Goal: Communication & Community: Answer question/provide support

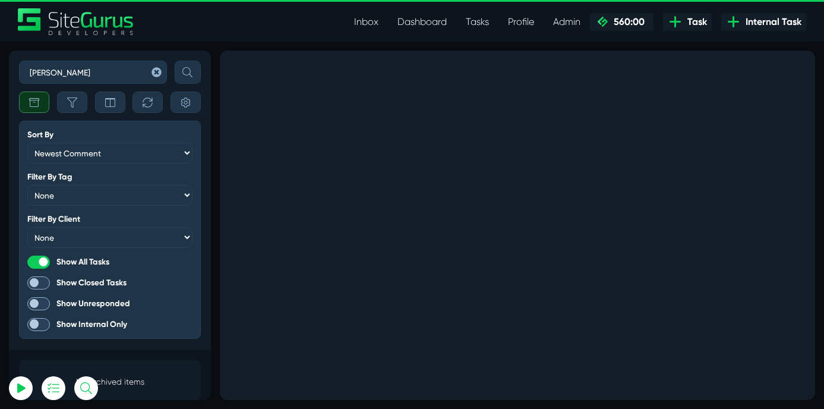
scroll to position [11, 0]
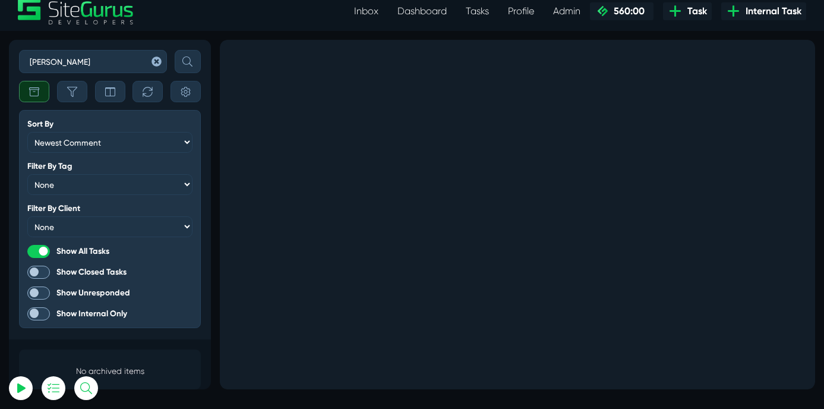
select select "0"
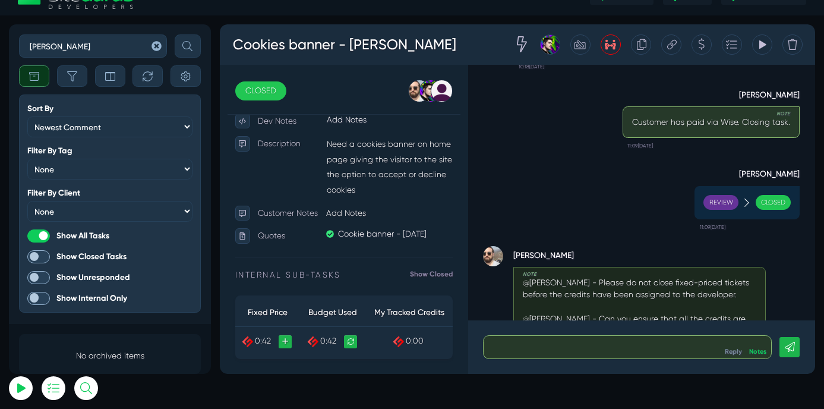
scroll to position [0, 0]
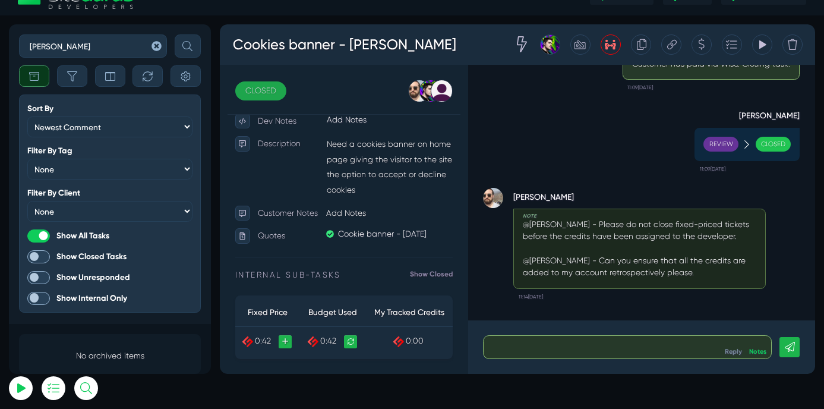
click at [272, 105] on link "CLOSED" at bounding box center [268, 102] width 60 height 23
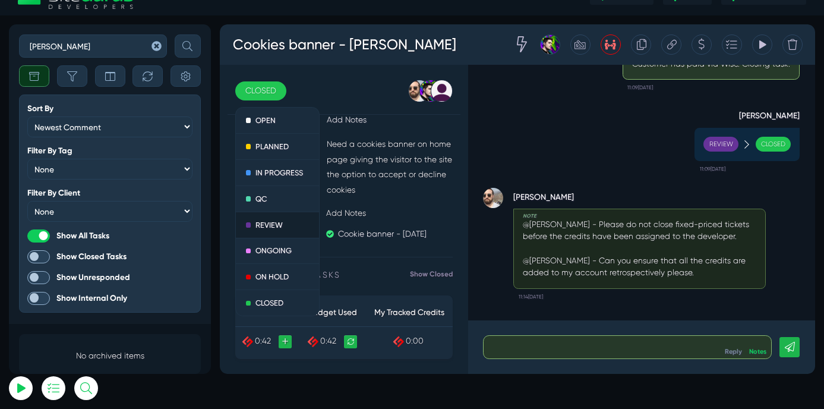
click at [277, 258] on link "REVIEW" at bounding box center [287, 260] width 99 height 31
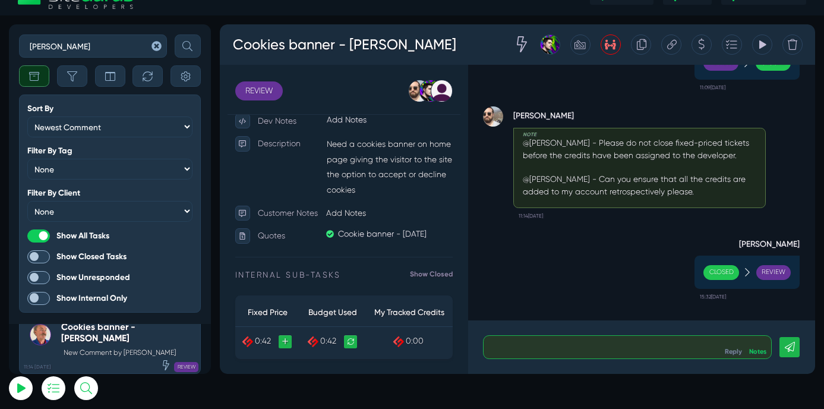
click at [565, 408] on p at bounding box center [699, 404] width 320 height 14
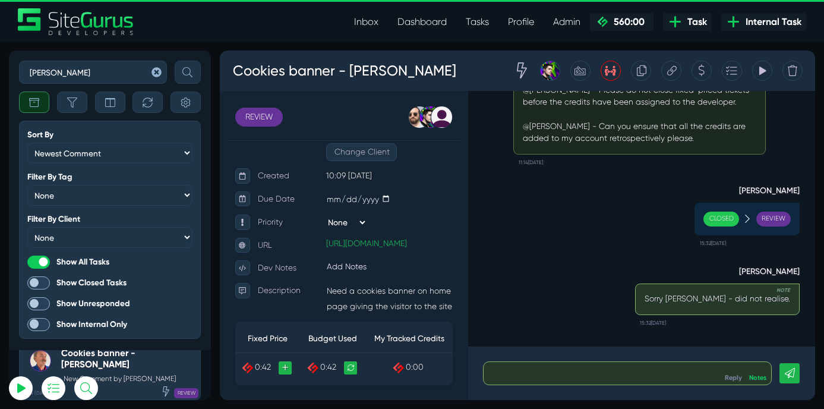
click at [370, 23] on link "Inbox" at bounding box center [366, 22] width 43 height 24
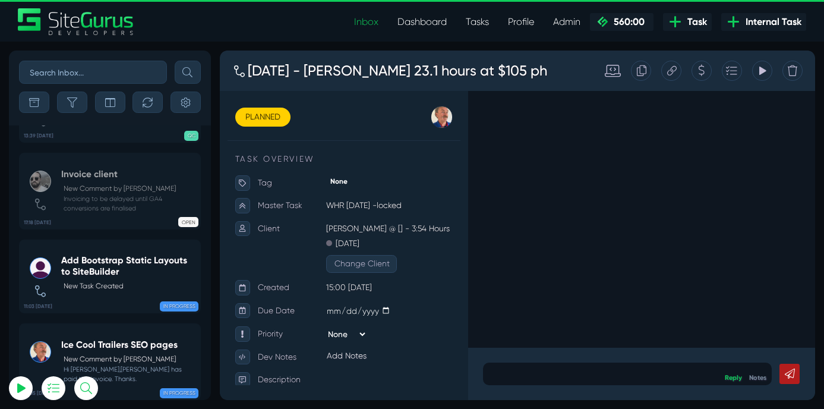
select select "0"
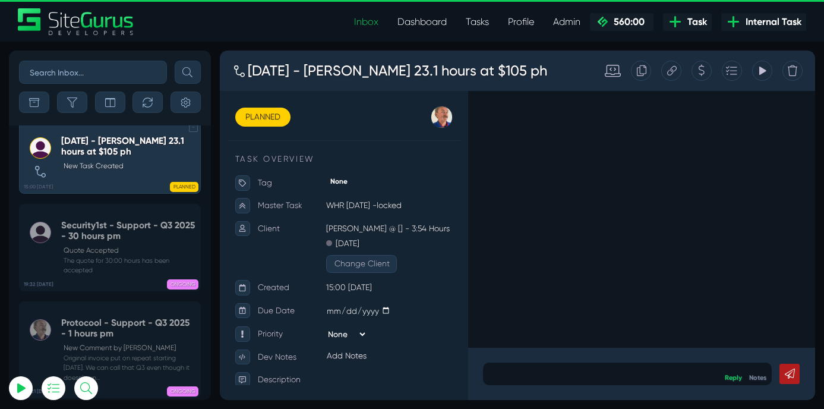
click at [106, 157] on h5 "Aug 2025 - Bill WHR 23.1 hours at $105 ph" at bounding box center [128, 146] width 134 height 22
click at [272, 131] on link "PLANNED" at bounding box center [270, 129] width 65 height 23
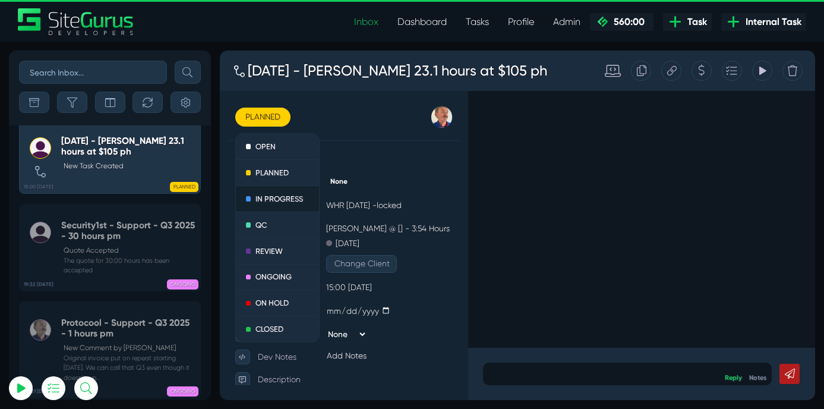
click at [279, 226] on link "IN PROGRESS" at bounding box center [287, 225] width 99 height 31
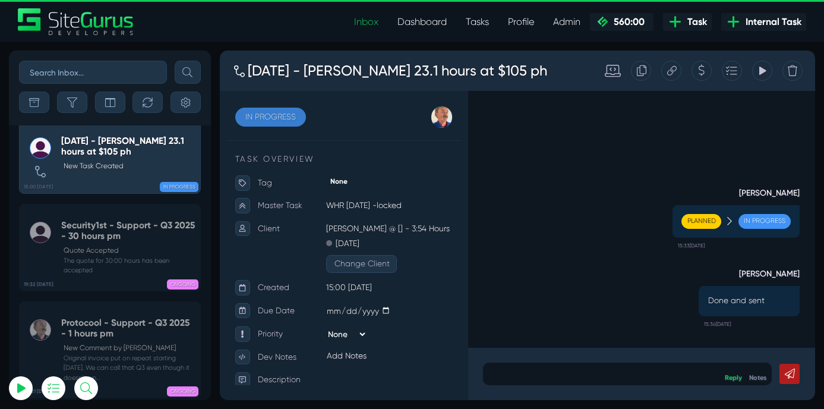
click at [288, 122] on link "IN PROGRESS" at bounding box center [279, 129] width 83 height 23
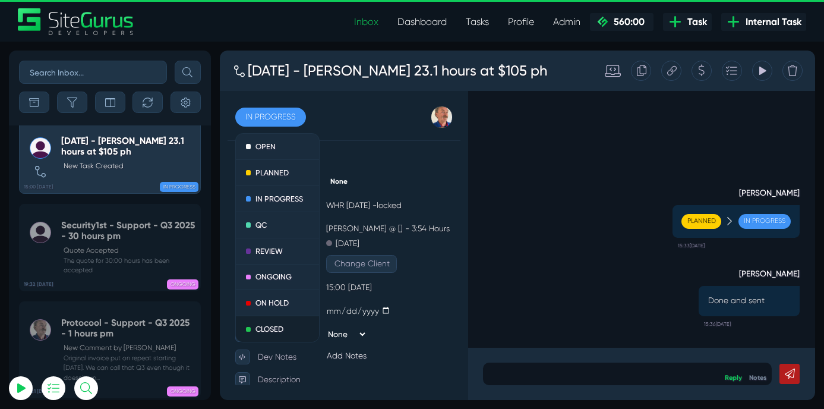
click at [276, 377] on link "CLOSED" at bounding box center [287, 378] width 99 height 30
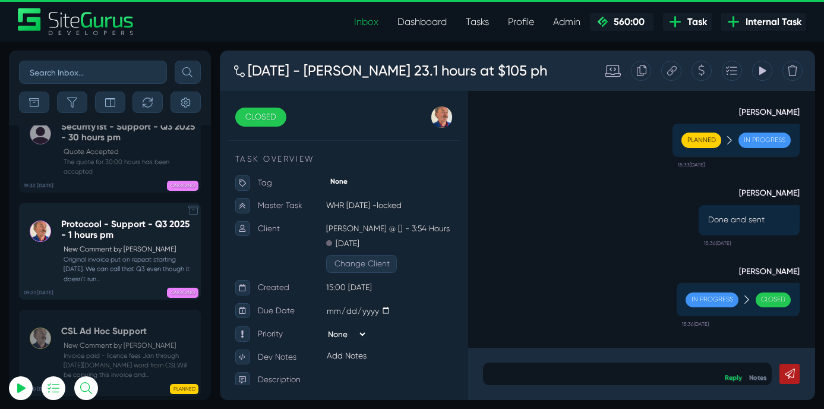
scroll to position [-2512, 0]
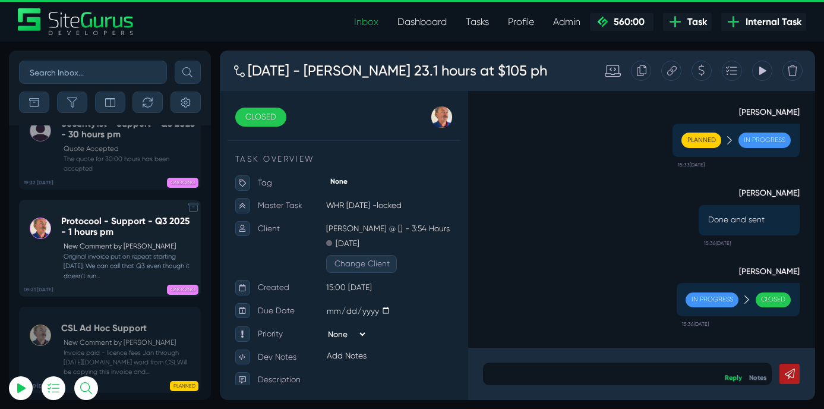
click at [112, 252] on p "New Comment by [PERSON_NAME]" at bounding box center [129, 246] width 131 height 11
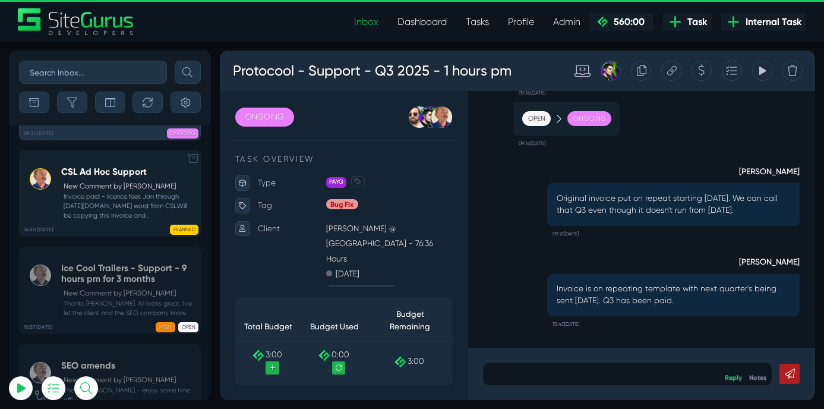
click at [110, 221] on small "Invoice paid - licence fees Jan through June 25.No word from CSL.Will be copyin…" at bounding box center [128, 206] width 134 height 29
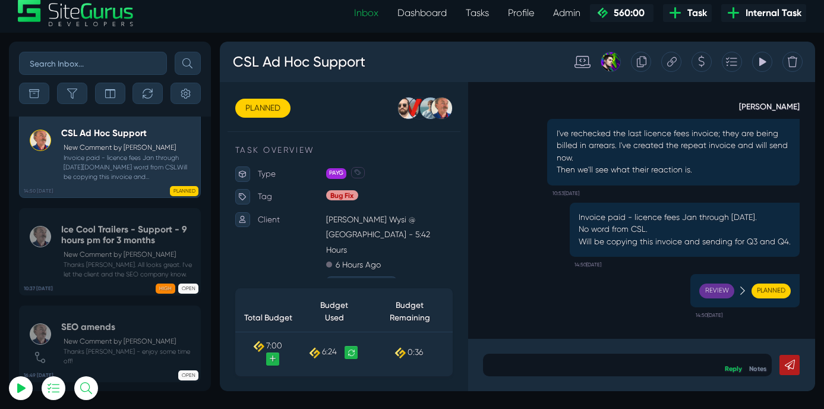
scroll to position [12, 0]
